Goal: Information Seeking & Learning: Learn about a topic

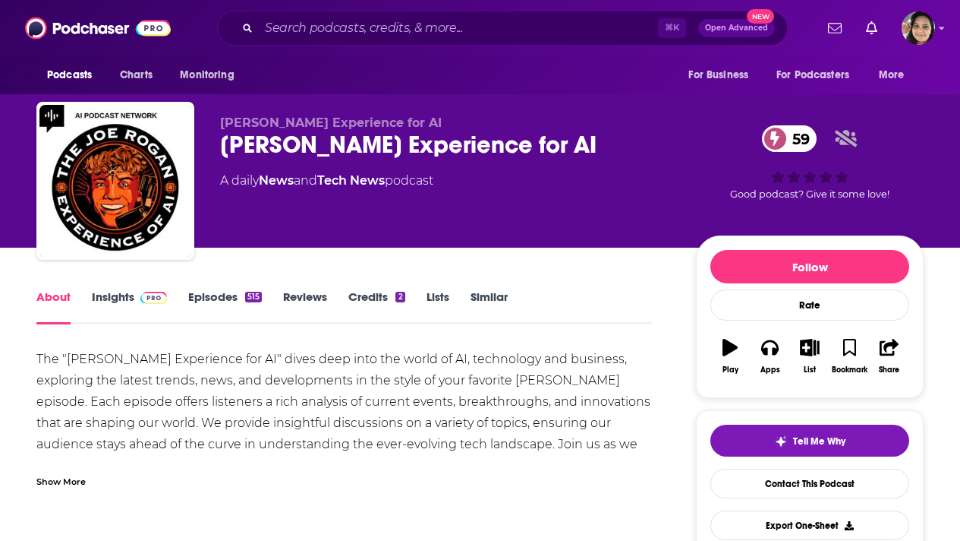
click at [208, 298] on link "Episodes 515" at bounding box center [225, 306] width 74 height 35
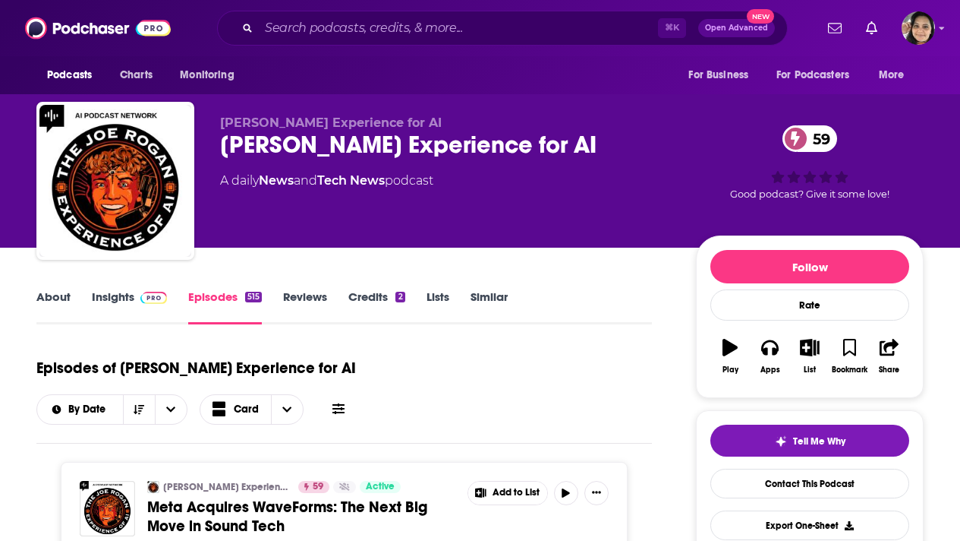
click at [54, 298] on link "About" at bounding box center [53, 306] width 34 height 35
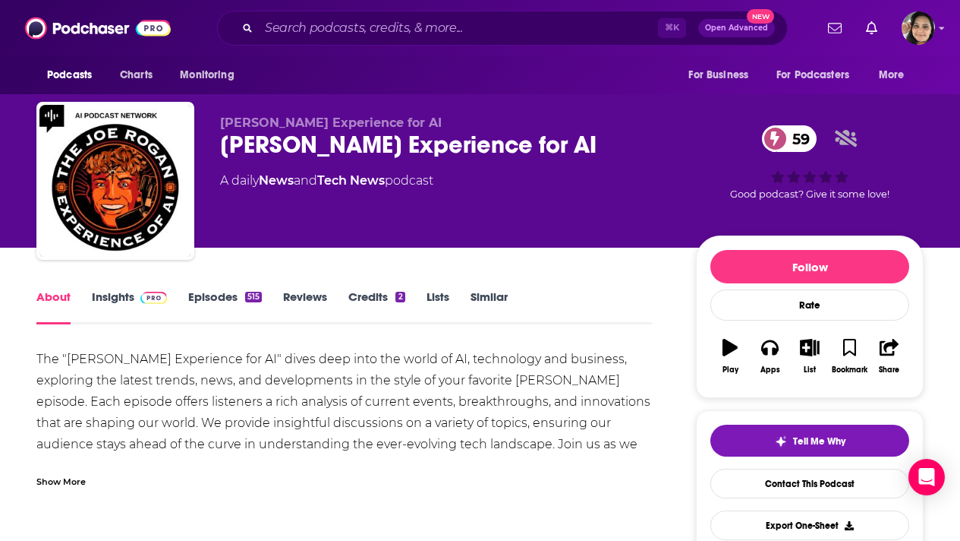
click at [118, 293] on link "Insights" at bounding box center [129, 306] width 75 height 35
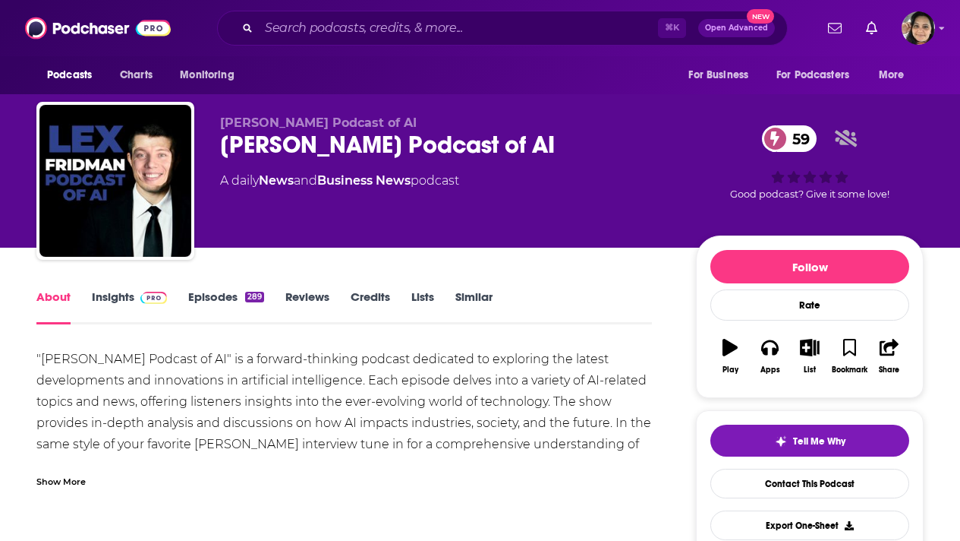
click at [115, 295] on link "Insights" at bounding box center [129, 306] width 75 height 35
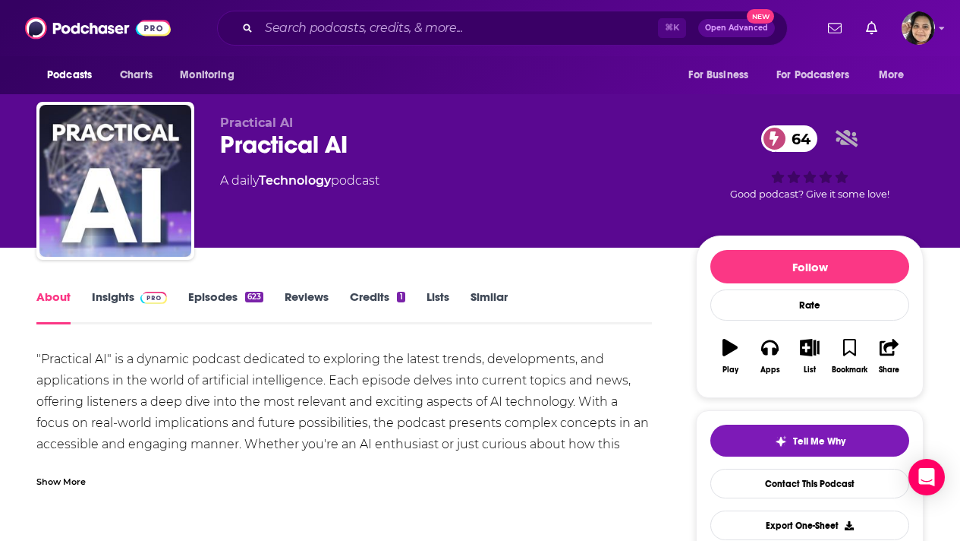
click at [203, 295] on link "Episodes 623" at bounding box center [225, 306] width 75 height 35
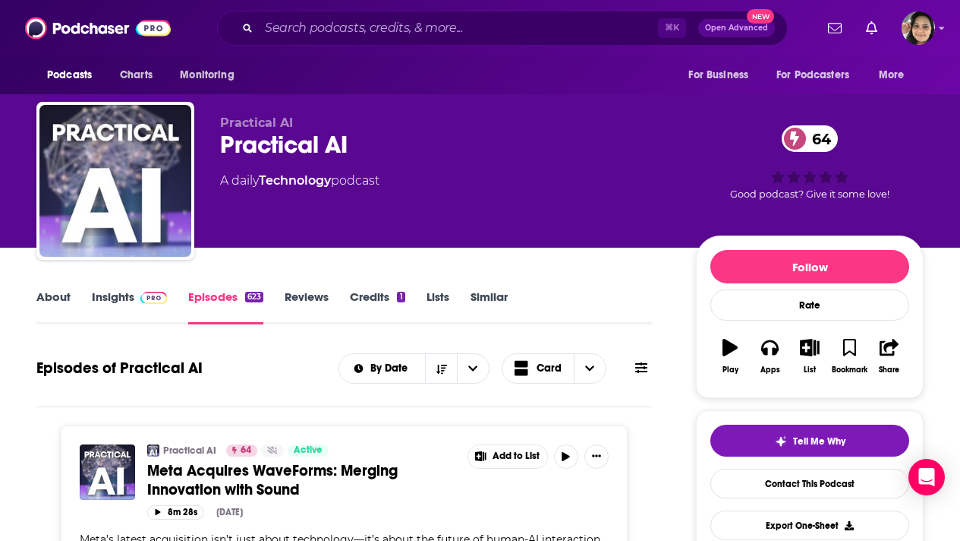
click at [109, 299] on link "Insights" at bounding box center [129, 306] width 75 height 35
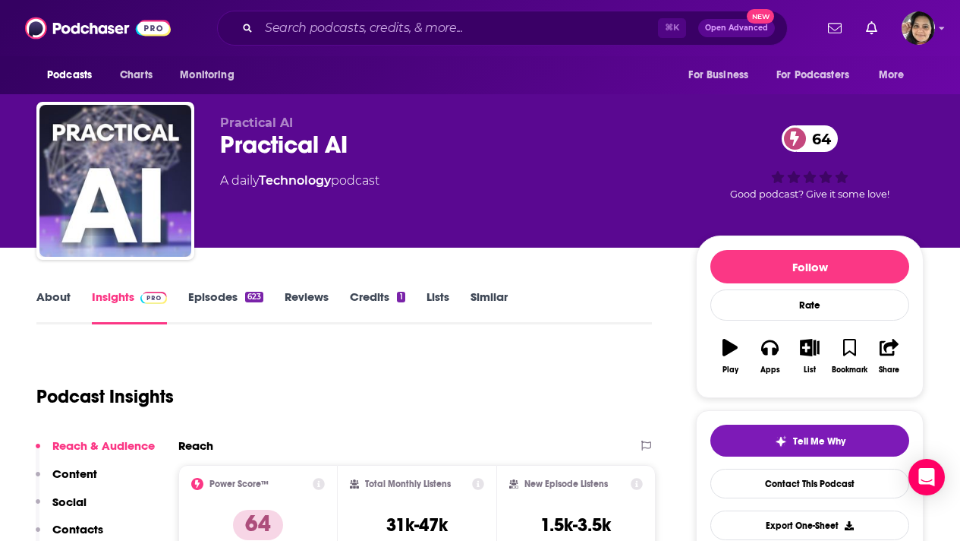
click at [211, 295] on link "Episodes 623" at bounding box center [225, 306] width 75 height 35
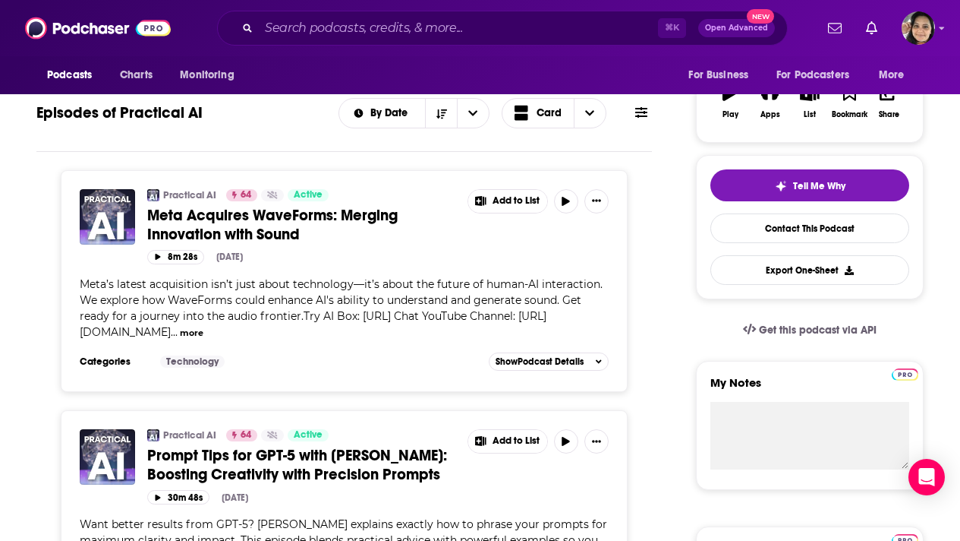
scroll to position [307, 0]
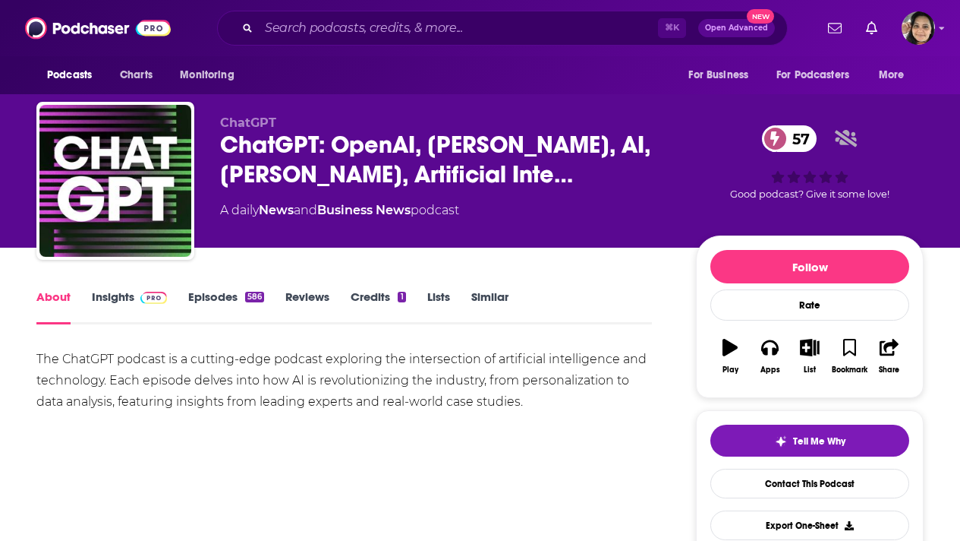
click at [118, 295] on link "Insights" at bounding box center [129, 306] width 75 height 35
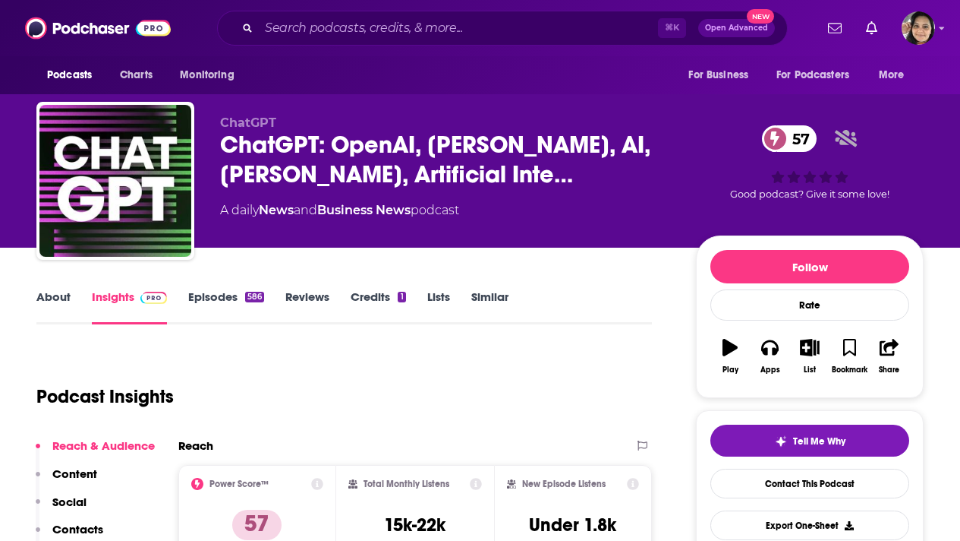
click at [217, 296] on link "Episodes 586" at bounding box center [226, 306] width 76 height 35
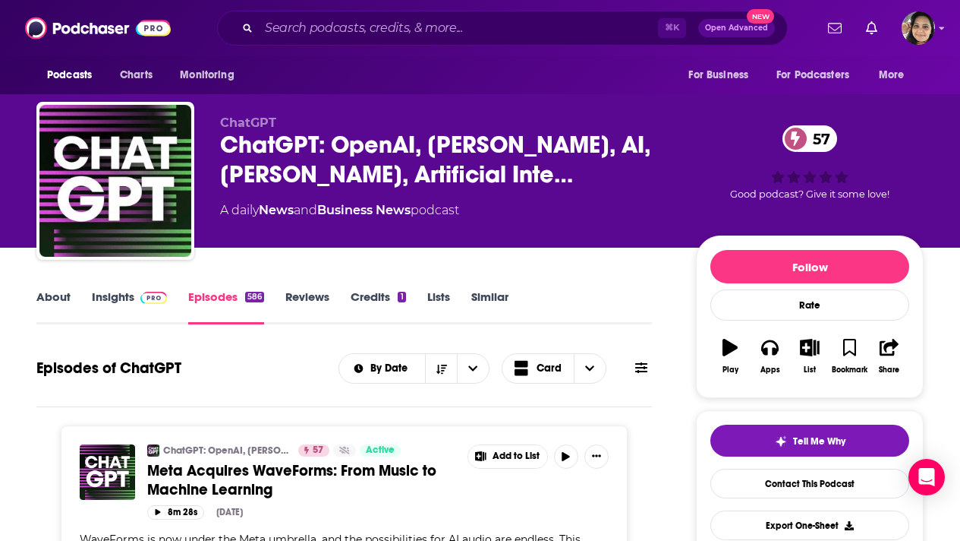
click at [112, 298] on link "Insights" at bounding box center [129, 306] width 75 height 35
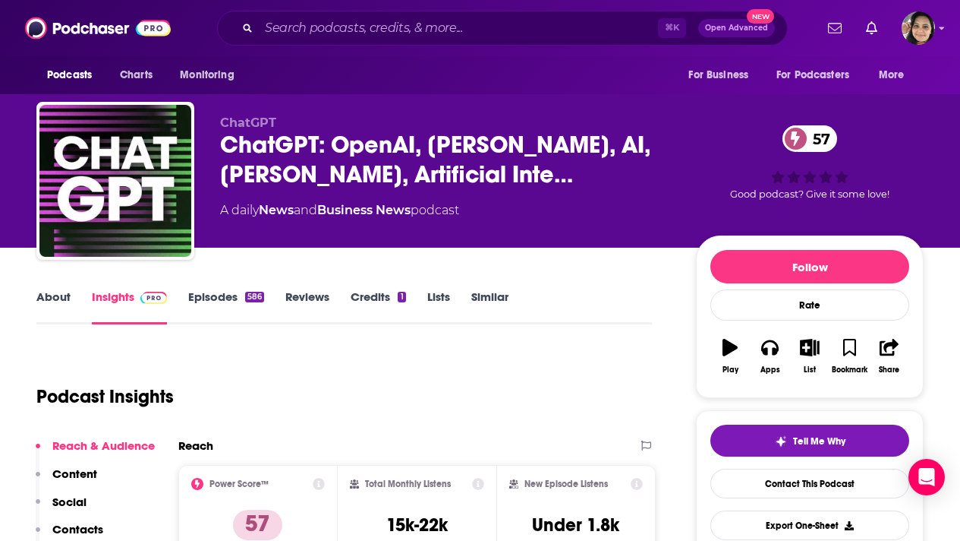
click at [211, 295] on link "Episodes 586" at bounding box center [226, 306] width 76 height 35
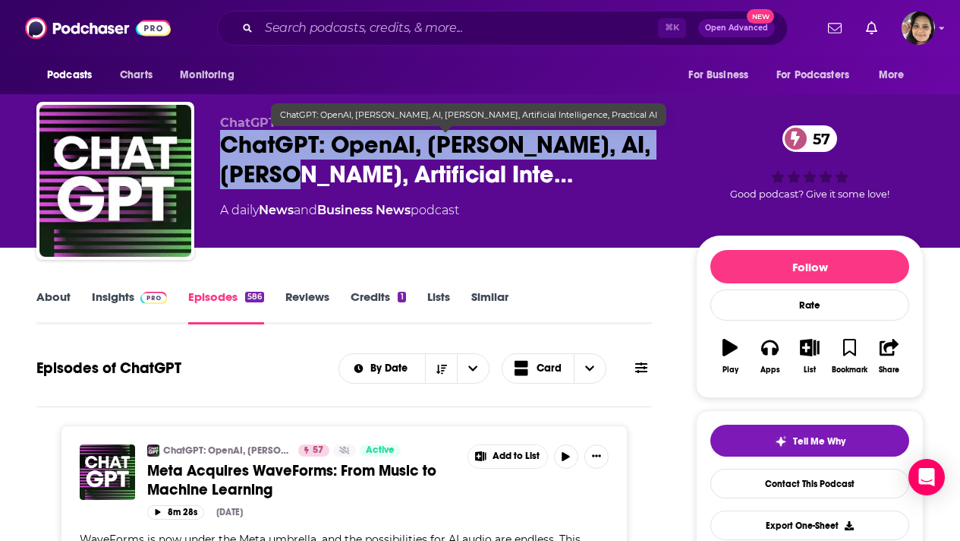
drag, startPoint x: 217, startPoint y: 140, endPoint x: 292, endPoint y: 174, distance: 81.6
click at [292, 174] on div "ChatGPT ChatGPT: OpenAI, Sam Altman, AI, Joe Rogan, Artificial Inte… 57 A daily…" at bounding box center [479, 184] width 887 height 164
copy h2 "ChatGPT: OpenAI, Sam Altman, AI, Joe Rogan"
